Goal: Check status

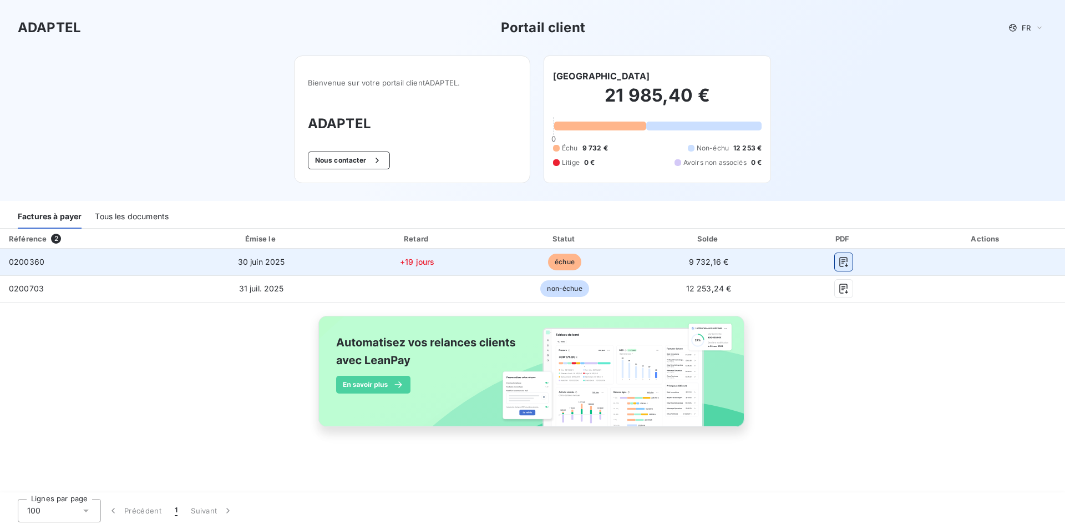
click at [845, 258] on icon "button" at bounding box center [843, 261] width 11 height 11
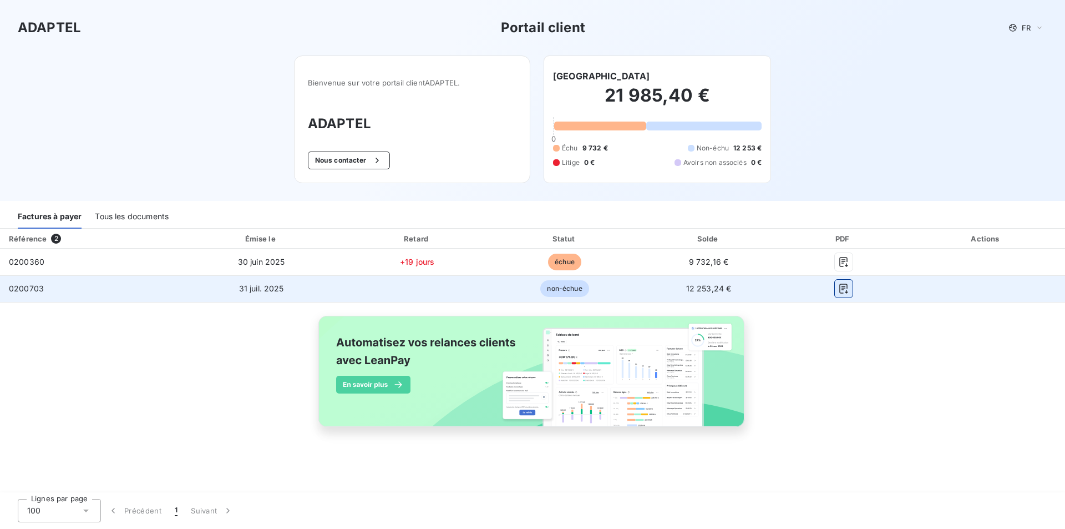
click at [838, 290] on icon "button" at bounding box center [843, 288] width 11 height 11
drag, startPoint x: 707, startPoint y: 291, endPoint x: 690, endPoint y: 290, distance: 17.2
click at [700, 291] on span "12 253,24 €" at bounding box center [709, 288] width 46 height 9
click at [562, 287] on span "non-échue" at bounding box center [564, 288] width 48 height 17
click at [840, 285] on icon "button" at bounding box center [844, 289] width 8 height 10
